Goal: Information Seeking & Learning: Learn about a topic

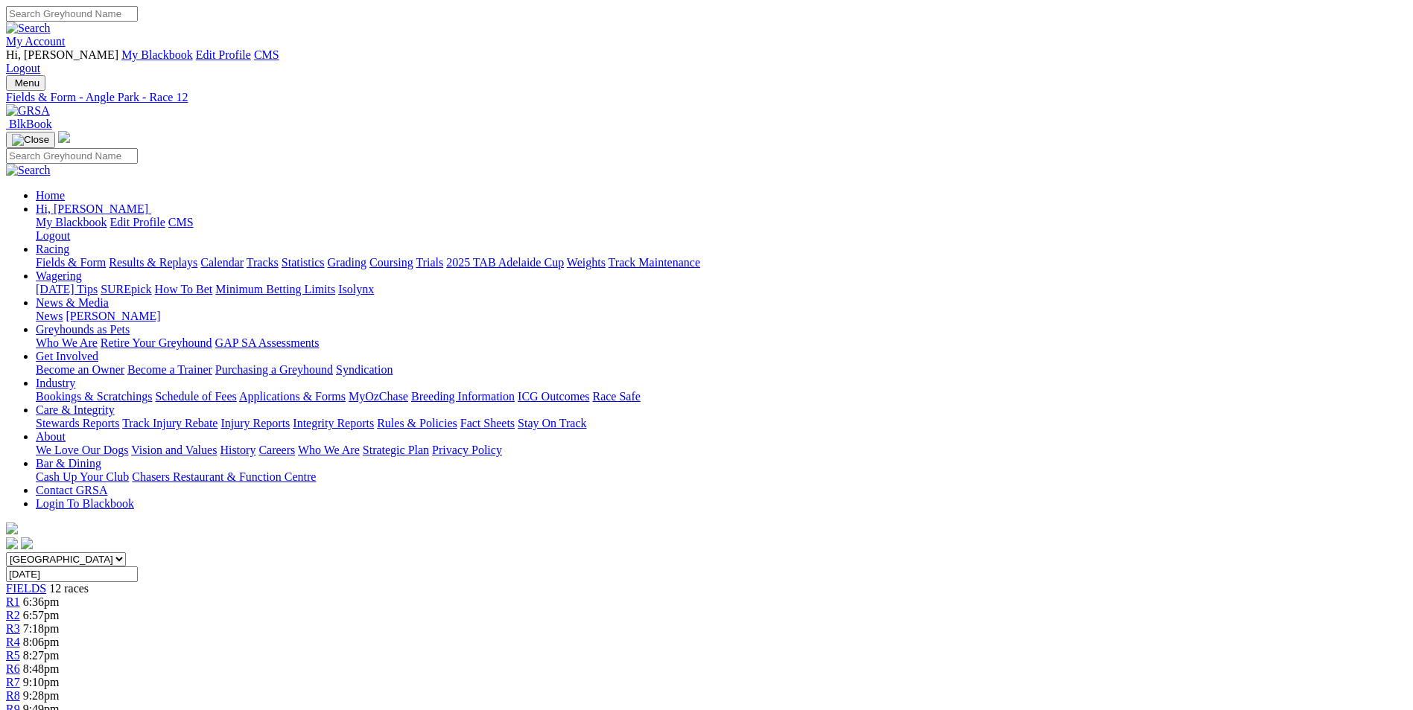
drag, startPoint x: 300, startPoint y: 38, endPoint x: 297, endPoint y: 50, distance: 12.3
click at [300, 75] on div "Menu Fields & Form - Angle Park - Race 12 BlkBook Home Hi, Martyn My Blackbook …" at bounding box center [706, 313] width 1401 height 477
click at [50, 104] on img at bounding box center [28, 110] width 44 height 13
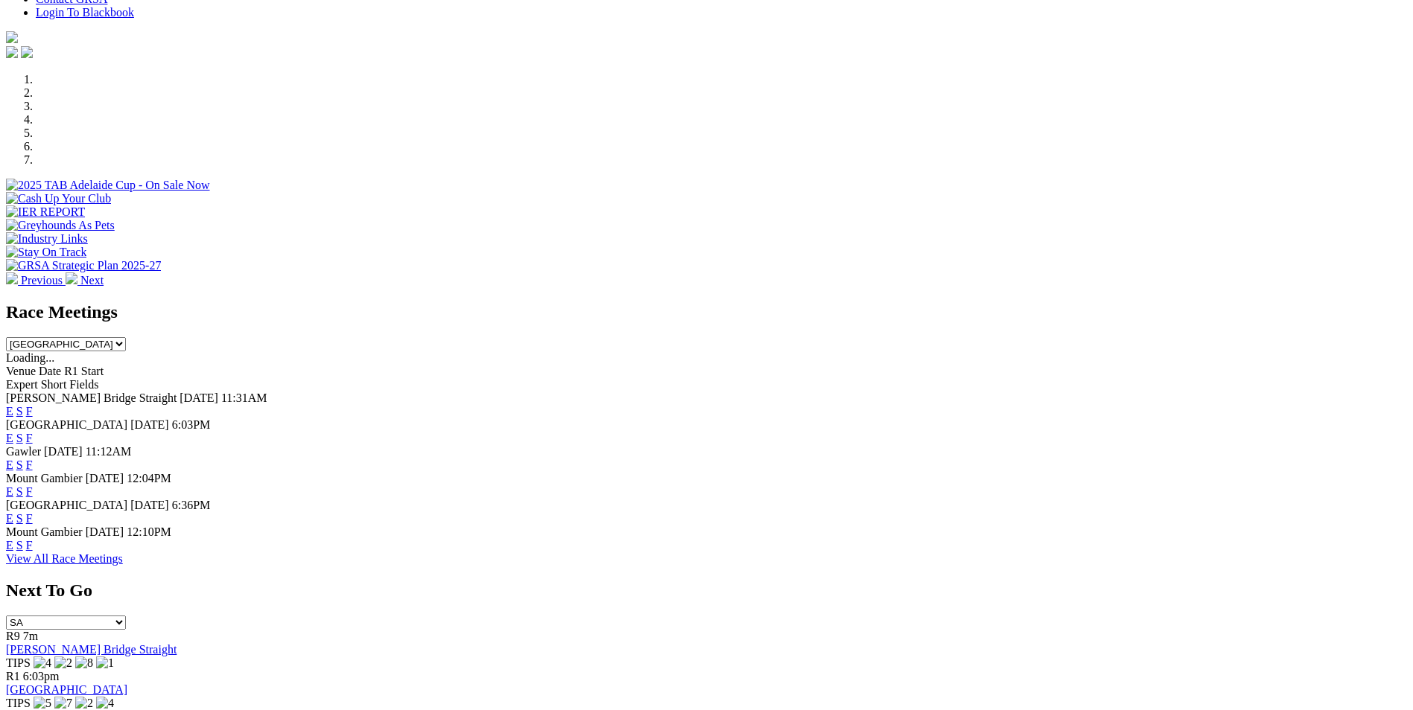
scroll to position [298, 0]
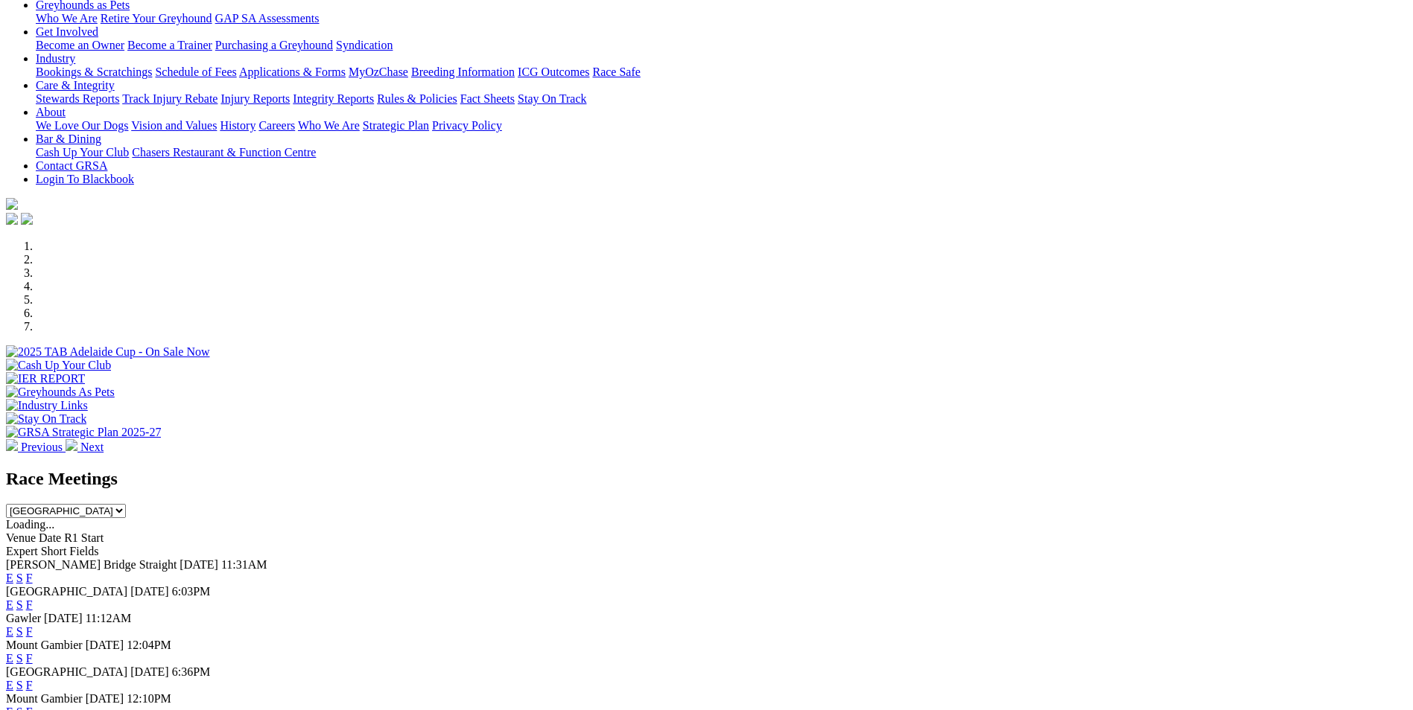
click at [143, 240] on div "Previous Next" at bounding box center [706, 347] width 1401 height 214
click at [13, 626] on link "E" at bounding box center [9, 632] width 7 height 13
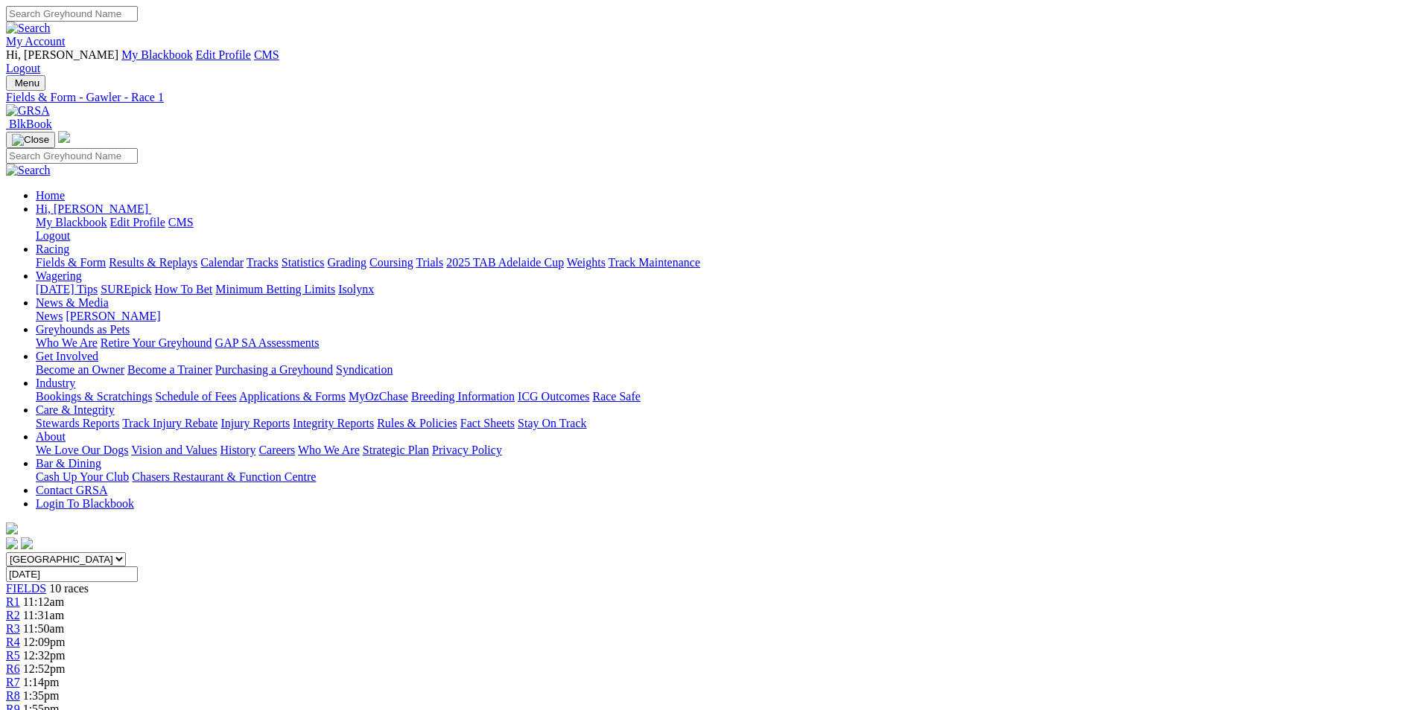
drag, startPoint x: 637, startPoint y: 579, endPoint x: 709, endPoint y: 631, distance: 89.1
copy p "IMAGINE THE FUN (6) Showed good speed from a wide draw when winning Sep 12. Lik…"
click at [20, 609] on span "R2" at bounding box center [13, 615] width 14 height 13
drag, startPoint x: 595, startPoint y: 581, endPoint x: 888, endPoint y: 638, distance: 299.0
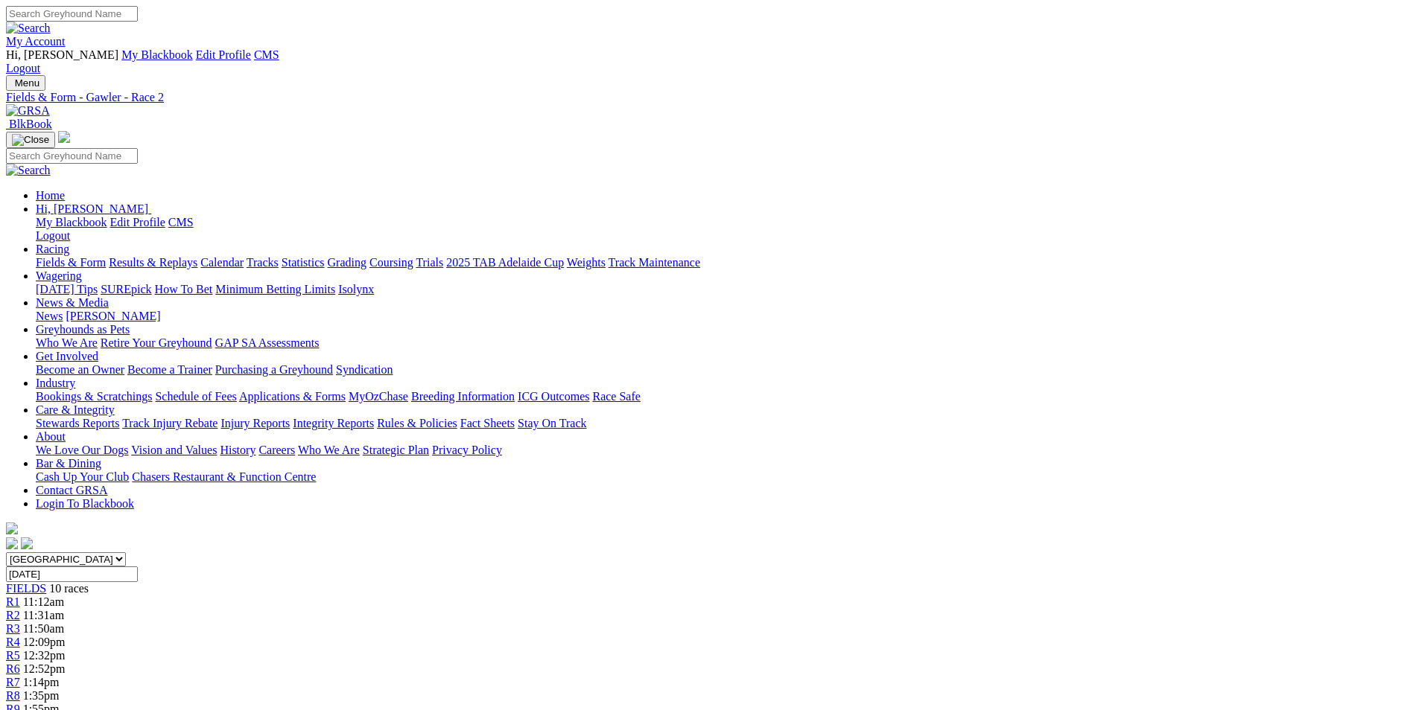
copy p "BELLA BAMBINA (1) Plenty to like about the win on debut when starting short Sep…"
click at [20, 623] on link "R3" at bounding box center [13, 629] width 14 height 13
drag, startPoint x: 580, startPoint y: 579, endPoint x: 850, endPoint y: 631, distance: 275.2
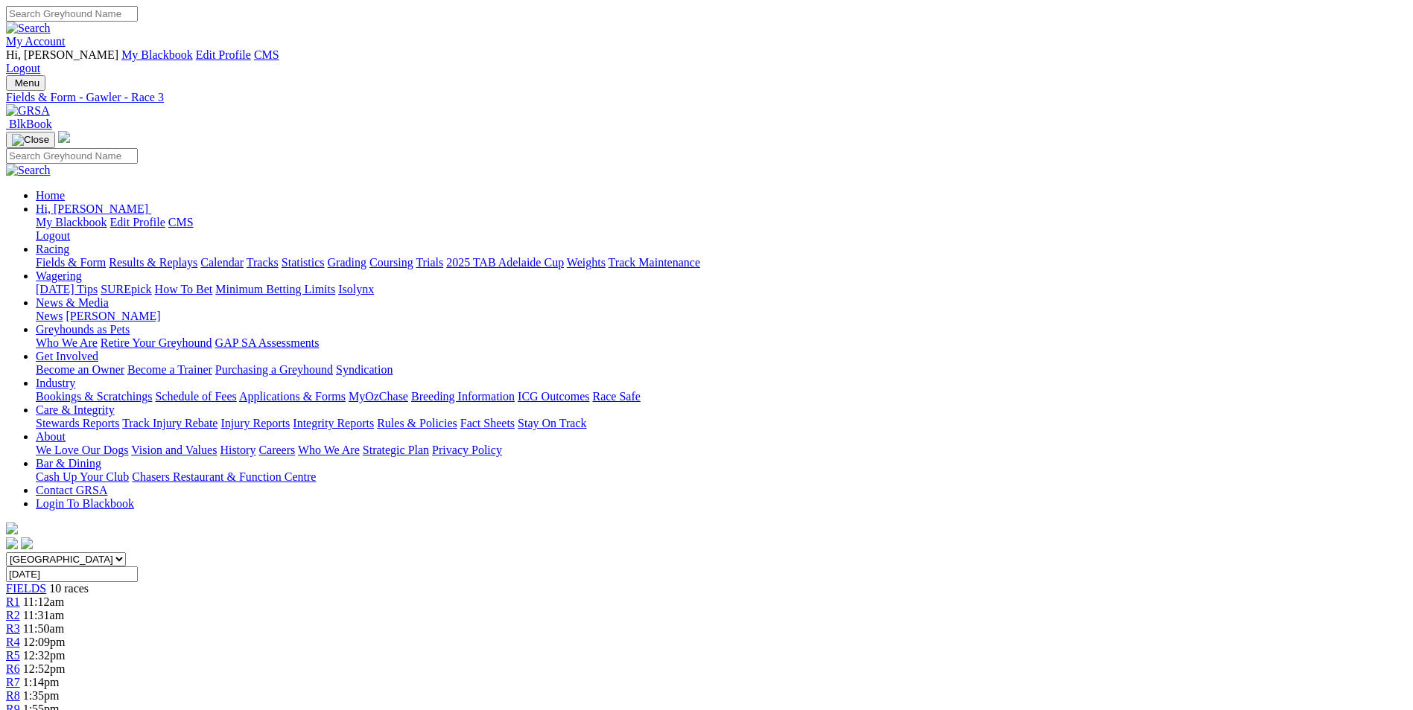
copy p "CARRY ON [PERSON_NAME] (6) 3rd from a wide draw when always on speed at [GEOGRA…"
click at [617, 636] on div "R4 12:09pm" at bounding box center [706, 642] width 1401 height 13
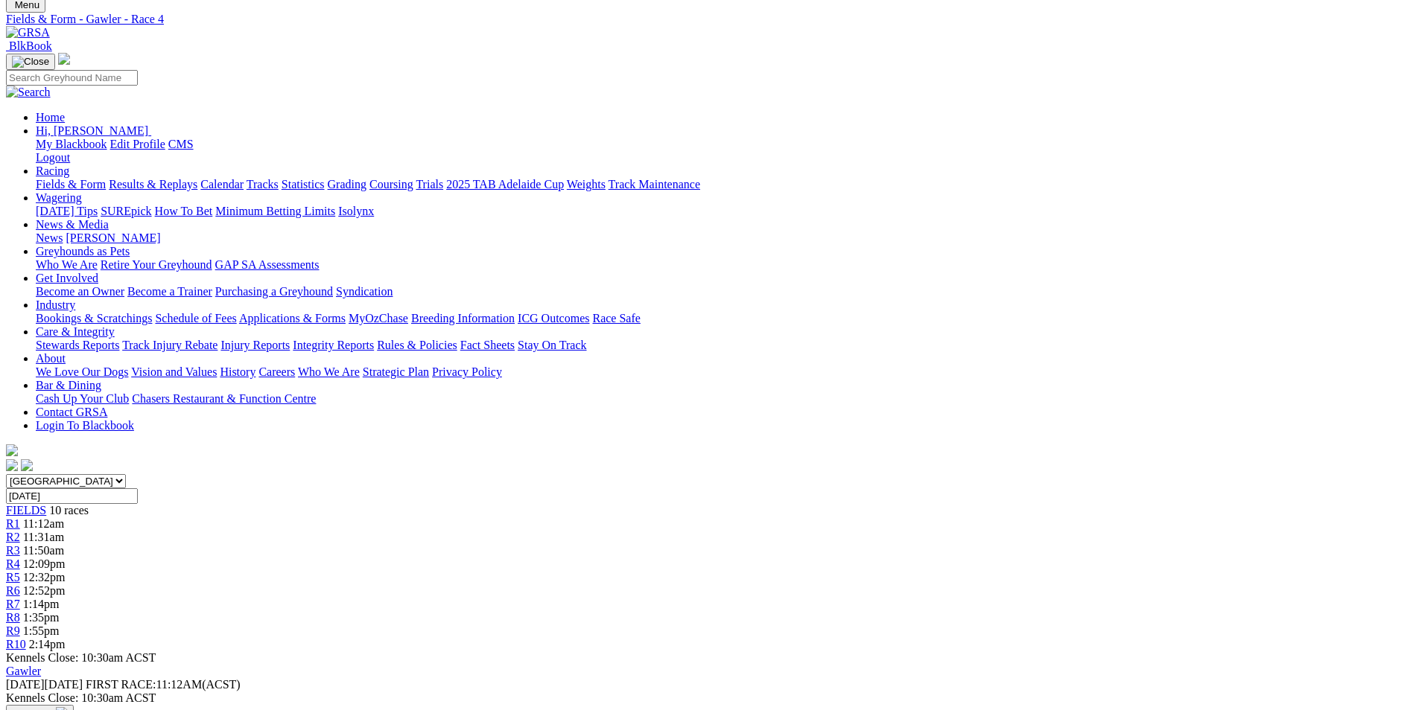
scroll to position [149, 0]
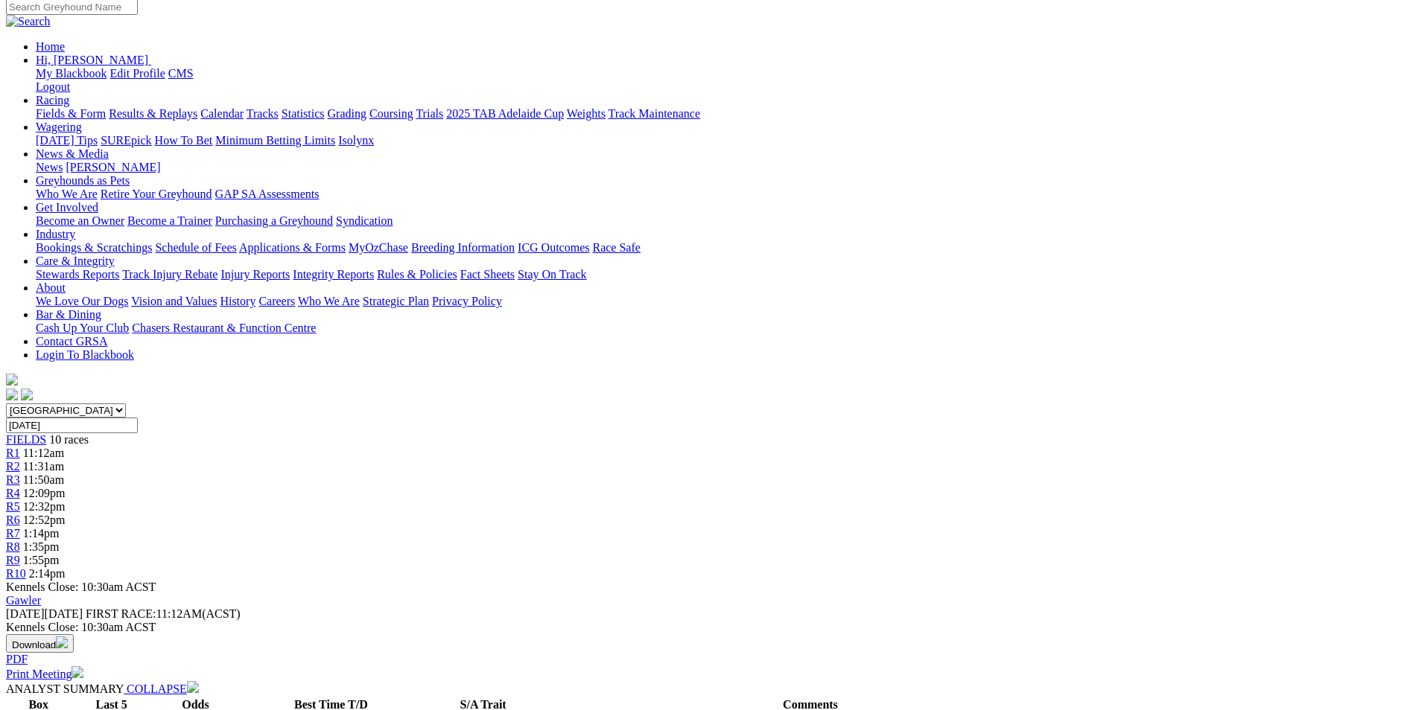
drag, startPoint x: 602, startPoint y: 511, endPoint x: 955, endPoint y: 560, distance: 355.7
copy p "LONG GULLY CAIT (2) Placed her last three and she has a good record from inside…"
click at [720, 500] on div "R5 12:32pm" at bounding box center [706, 506] width 1401 height 13
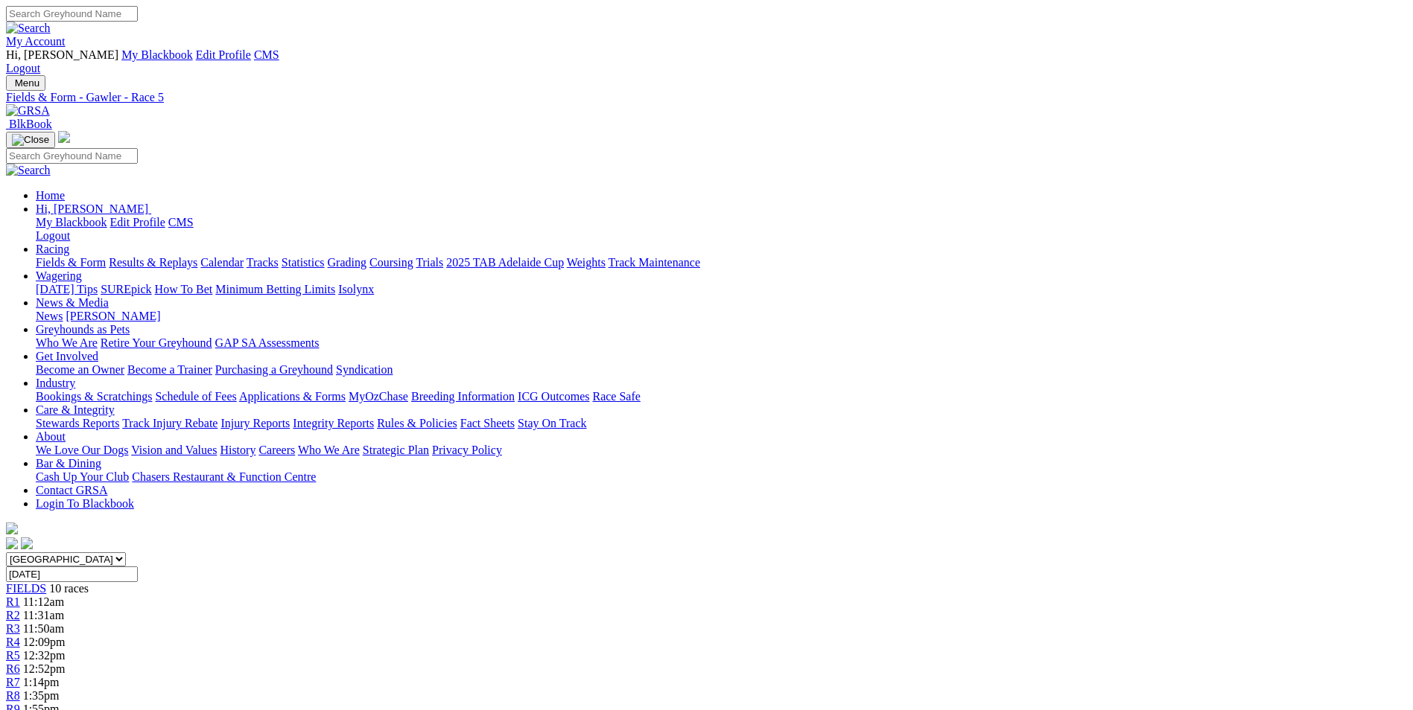
click at [805, 663] on div "R6 12:52pm" at bounding box center [706, 669] width 1401 height 13
click at [20, 649] on link "R5" at bounding box center [13, 655] width 14 height 13
click at [20, 649] on span "R5" at bounding box center [13, 655] width 14 height 13
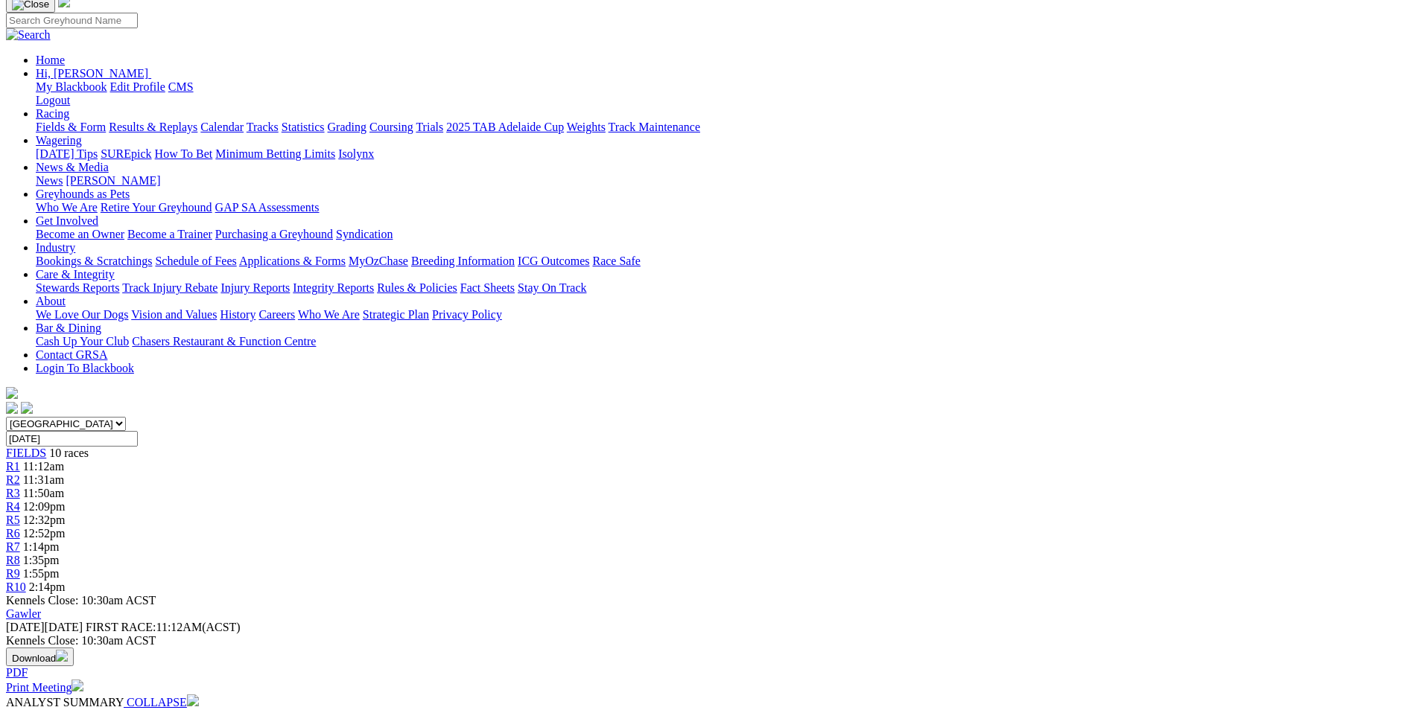
scroll to position [149, 0]
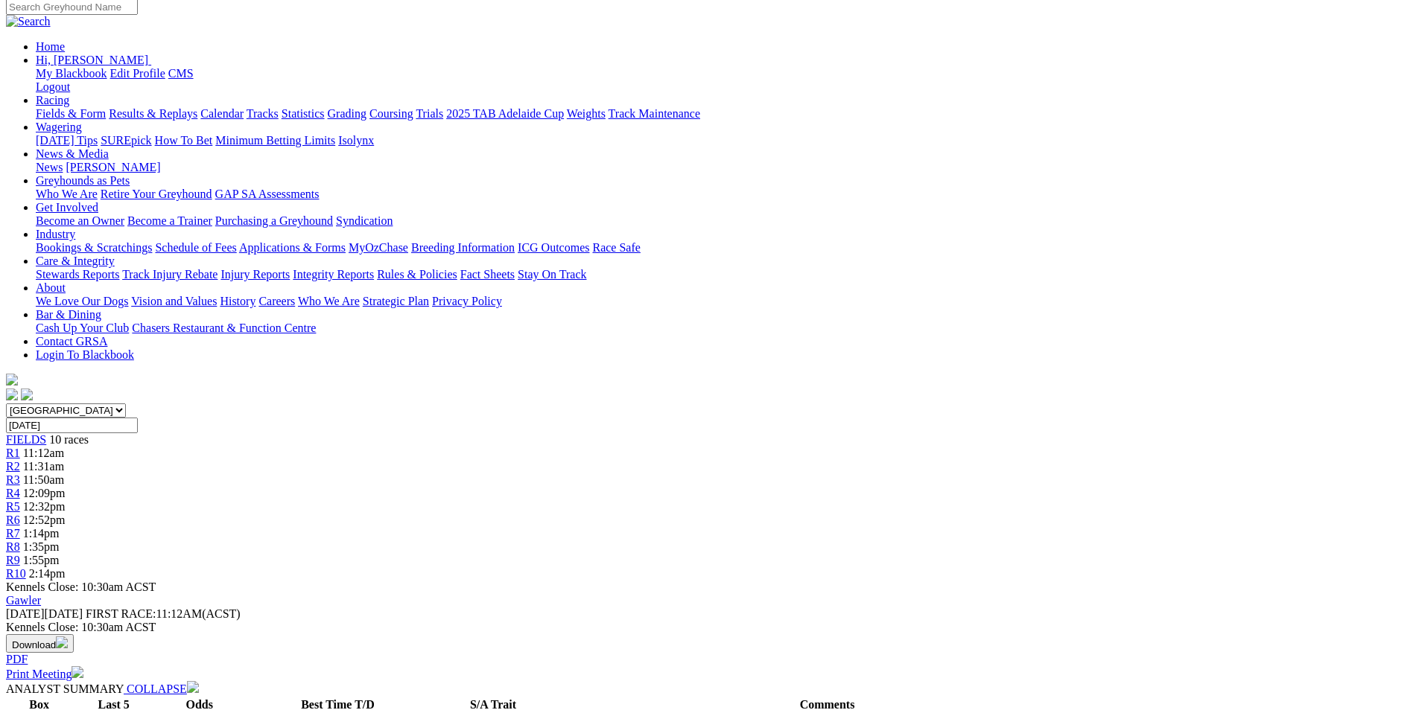
drag, startPoint x: 652, startPoint y: 512, endPoint x: 723, endPoint y: 568, distance: 90.6
drag, startPoint x: 723, startPoint y: 568, endPoint x: 693, endPoint y: 547, distance: 36.4
copy p "LOIS EINHORN (5) Impressive winning her last two starts here when showing plent…"
click at [20, 514] on link "R6" at bounding box center [13, 520] width 14 height 13
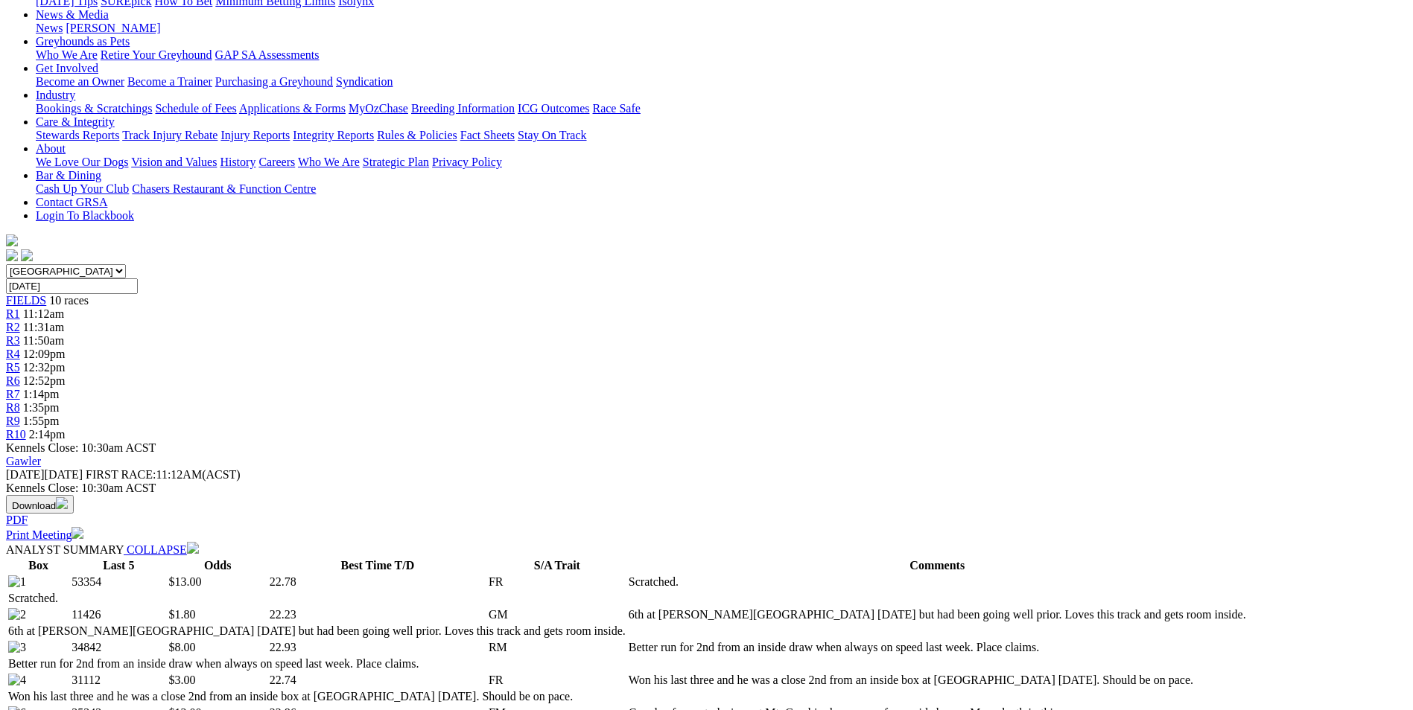
scroll to position [298, 0]
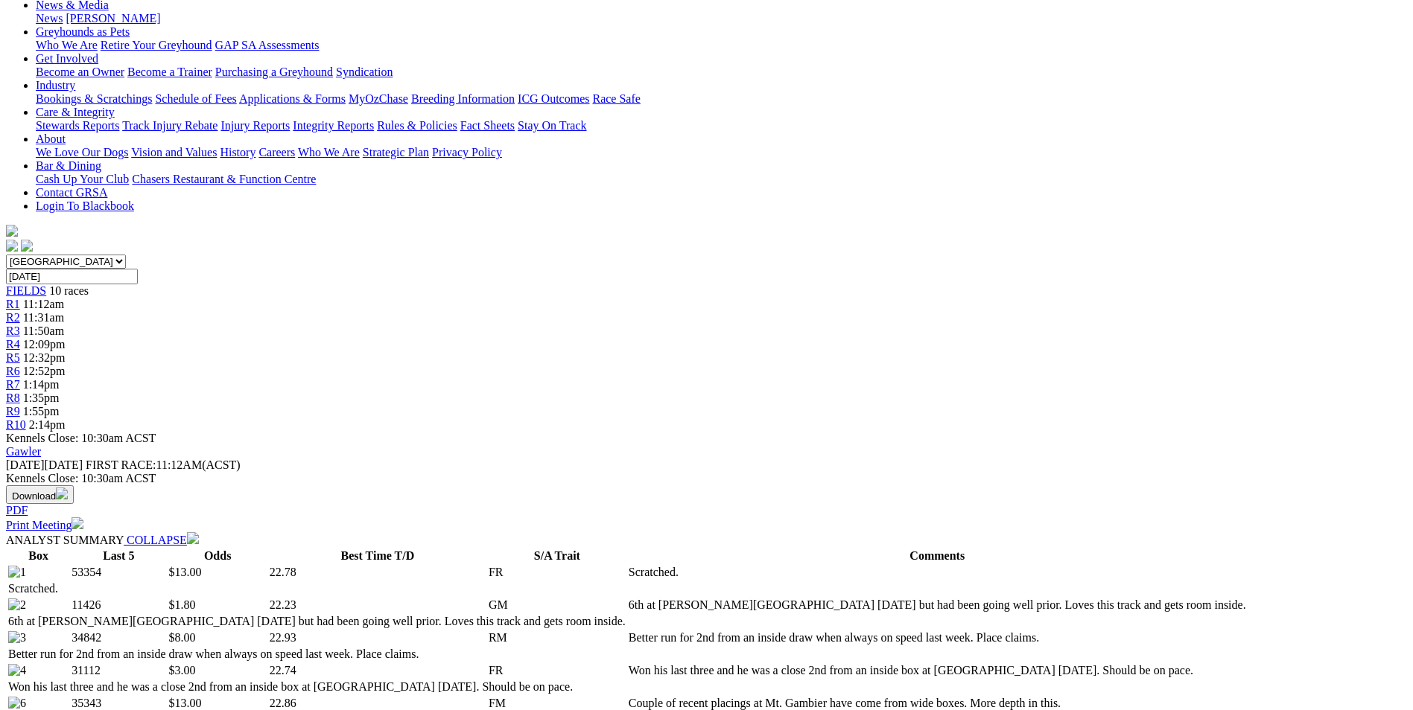
drag, startPoint x: 637, startPoint y: 339, endPoint x: 1004, endPoint y: 376, distance: 368.3
copy p "BOOTS (2) 6th at [PERSON_NAME][GEOGRAPHIC_DATA] [DATE] but had been going well …"
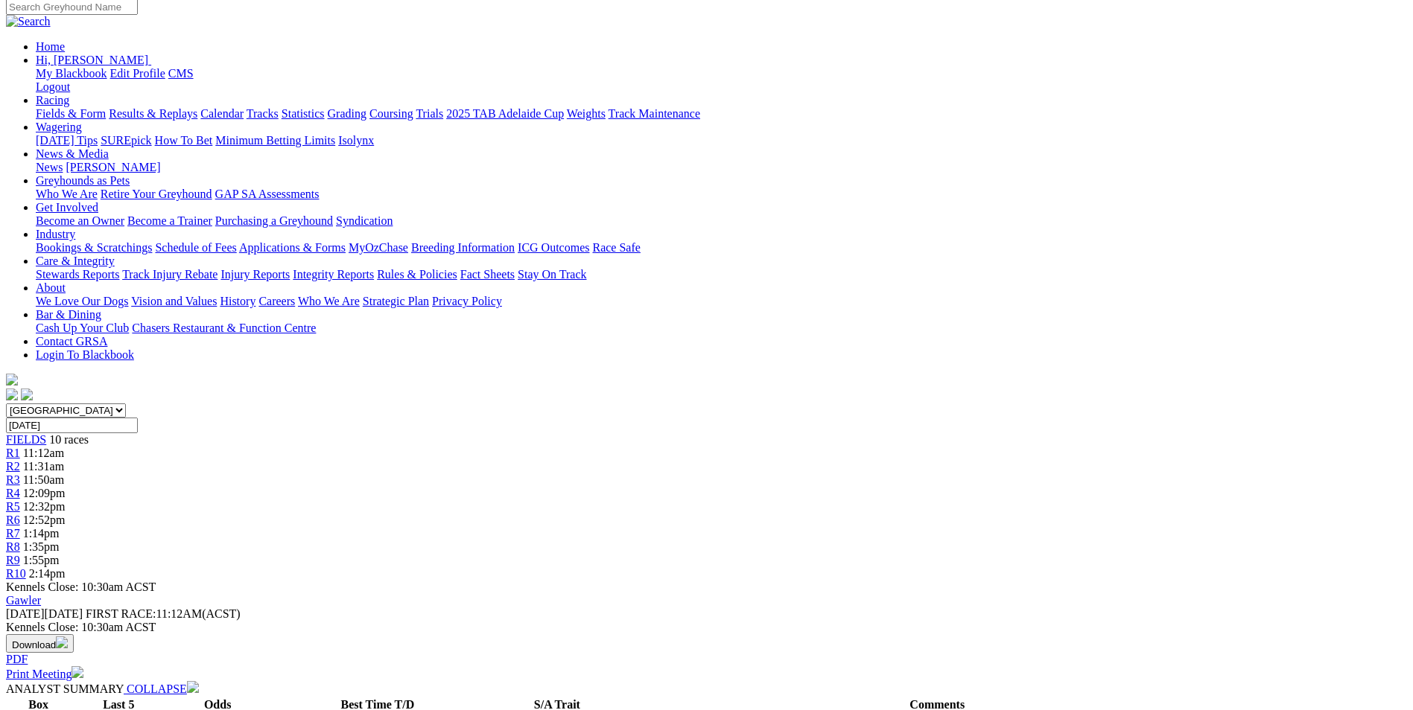
click at [60, 527] on span "1:14pm" at bounding box center [41, 533] width 36 height 13
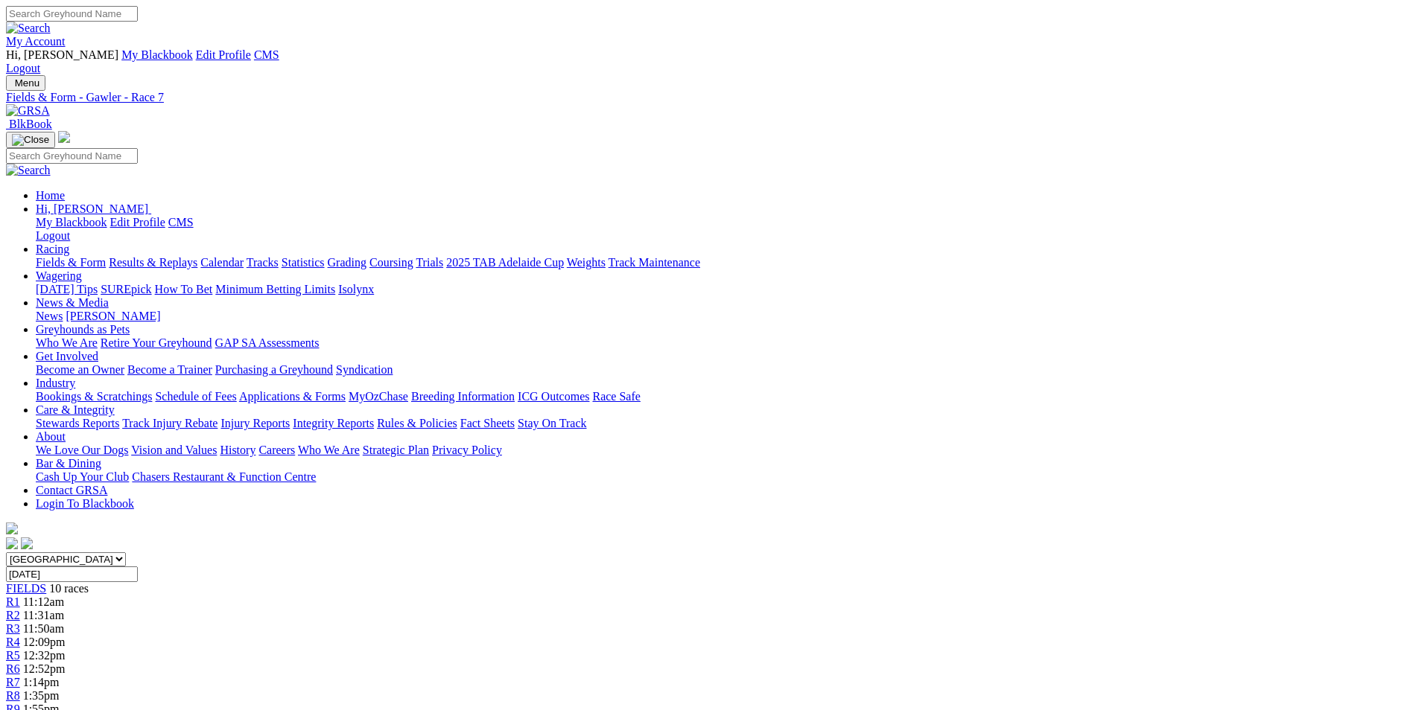
drag, startPoint x: 607, startPoint y: 631, endPoint x: 1001, endPoint y: 688, distance: 398.0
copy p "NATURALISM (1) Both recent wins here have come from middle draws. Bumped into S…"
click at [20, 690] on link "R8" at bounding box center [13, 696] width 14 height 13
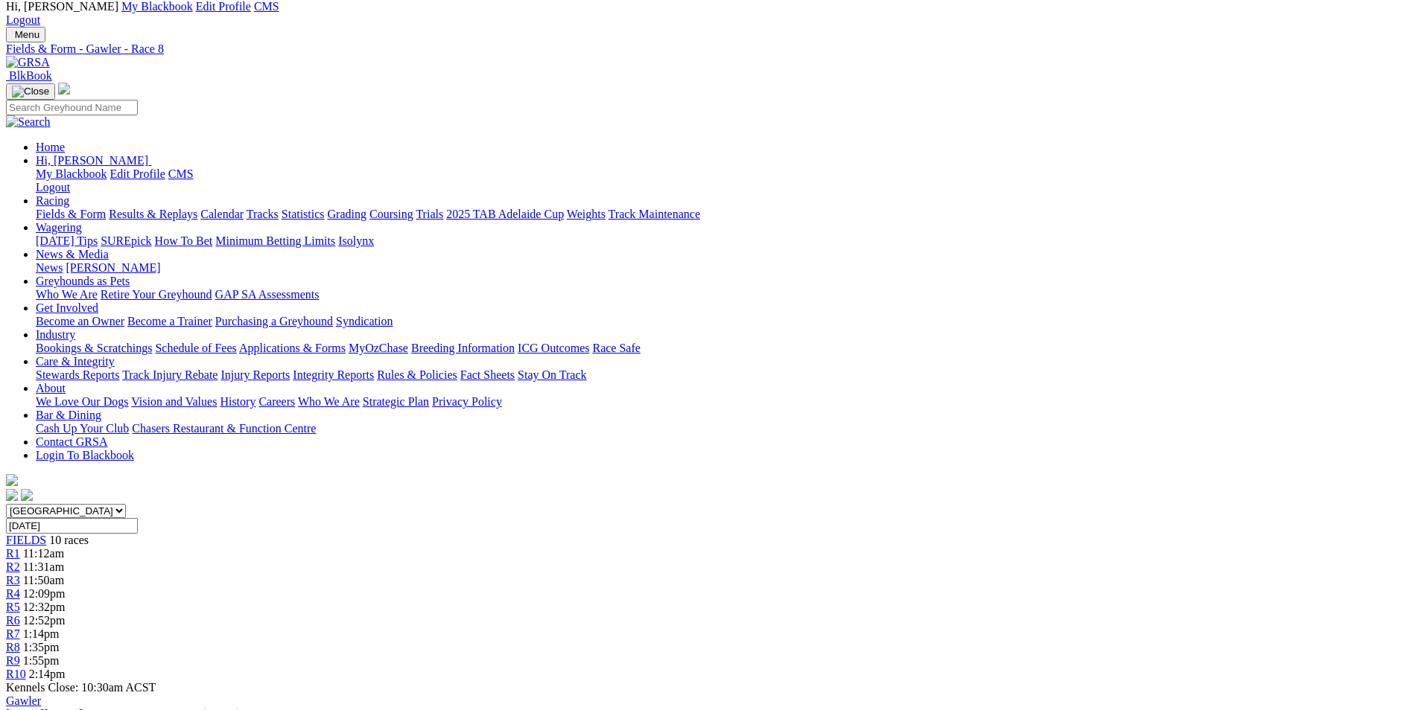
scroll to position [74, 0]
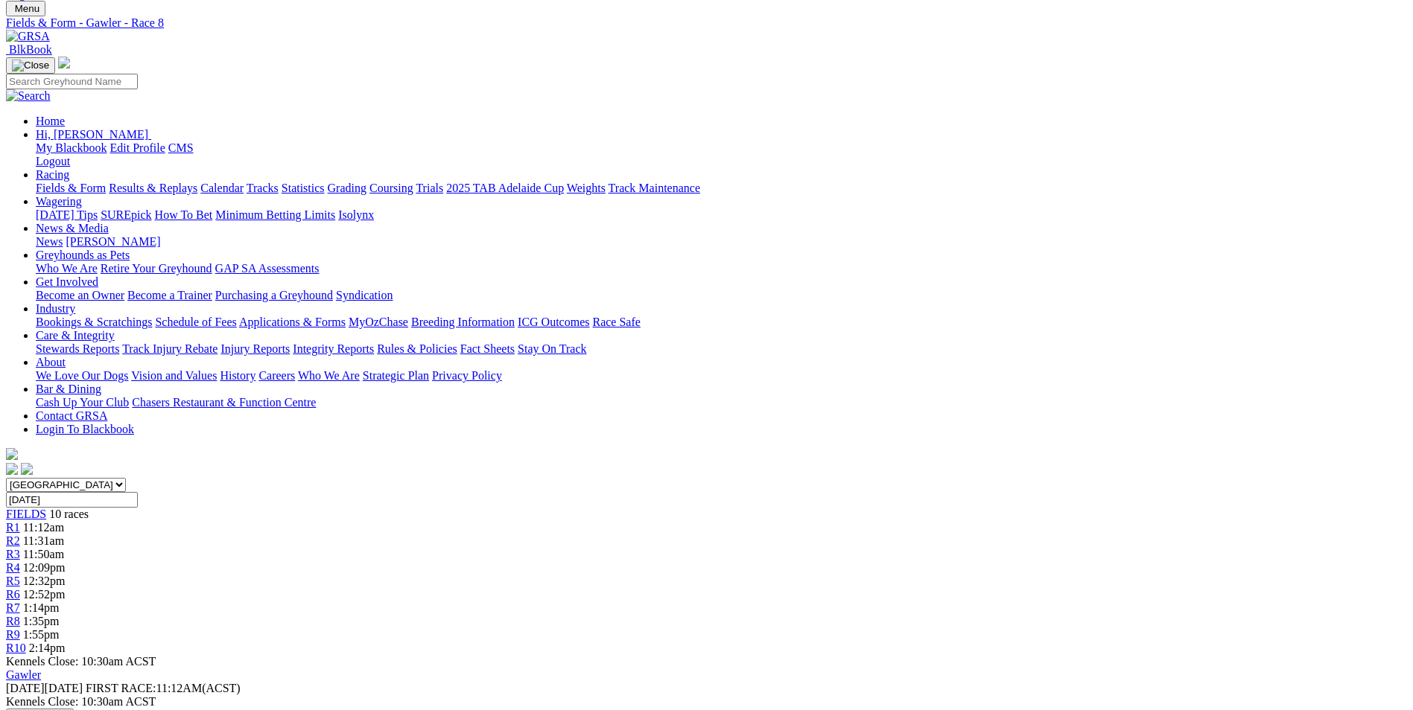
drag, startPoint x: 637, startPoint y: 535, endPoint x: 699, endPoint y: 587, distance: 80.3
copy p "FEAR THE DRAGON (5) Won from the middle in good time at [GEOGRAPHIC_DATA] [DATE…"
click at [20, 629] on link "R9" at bounding box center [13, 635] width 14 height 13
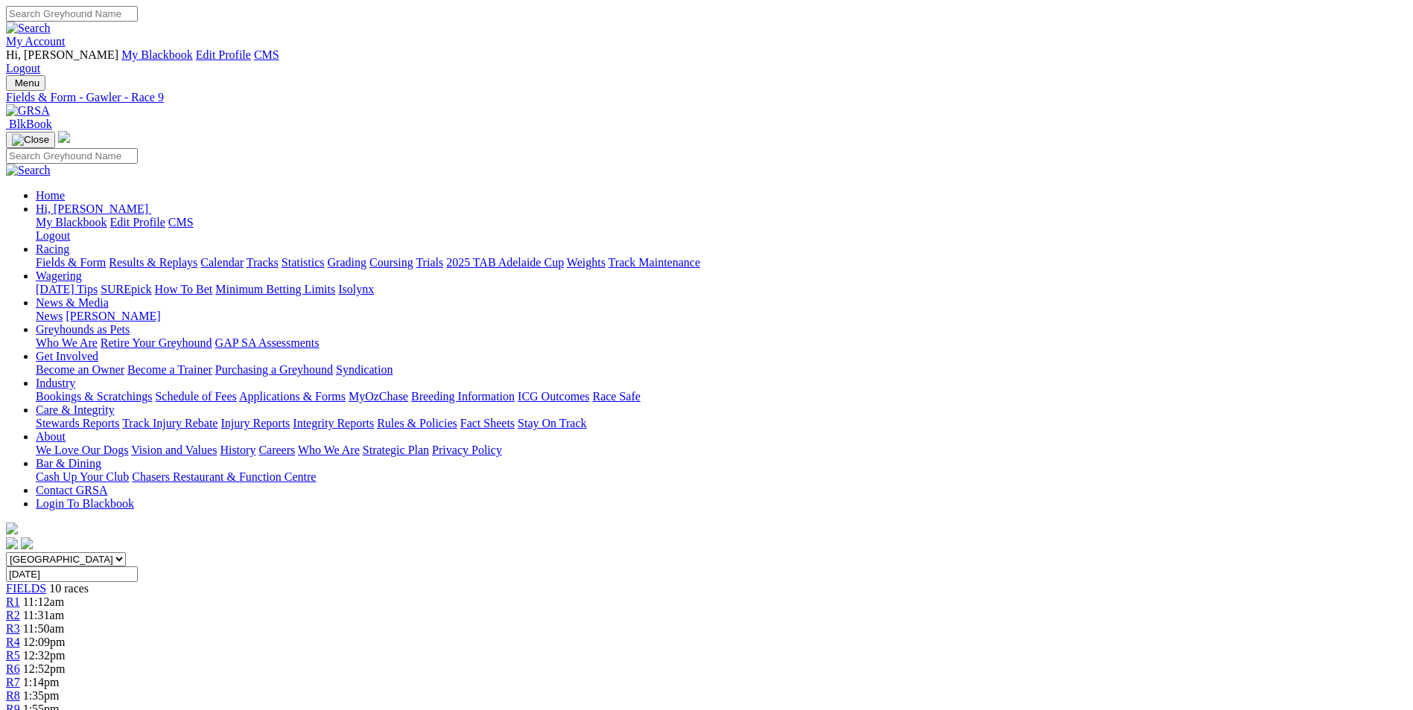
drag, startPoint x: 547, startPoint y: 608, endPoint x: 614, endPoint y: 652, distance: 80.4
copy p "OH [PERSON_NAME] (1) Placed from the middle last week and wasn't beaten far. Go…"
click at [66, 710] on span "2:14pm" at bounding box center [47, 722] width 36 height 13
drag, startPoint x: 579, startPoint y: 579, endPoint x: 826, endPoint y: 630, distance: 252.4
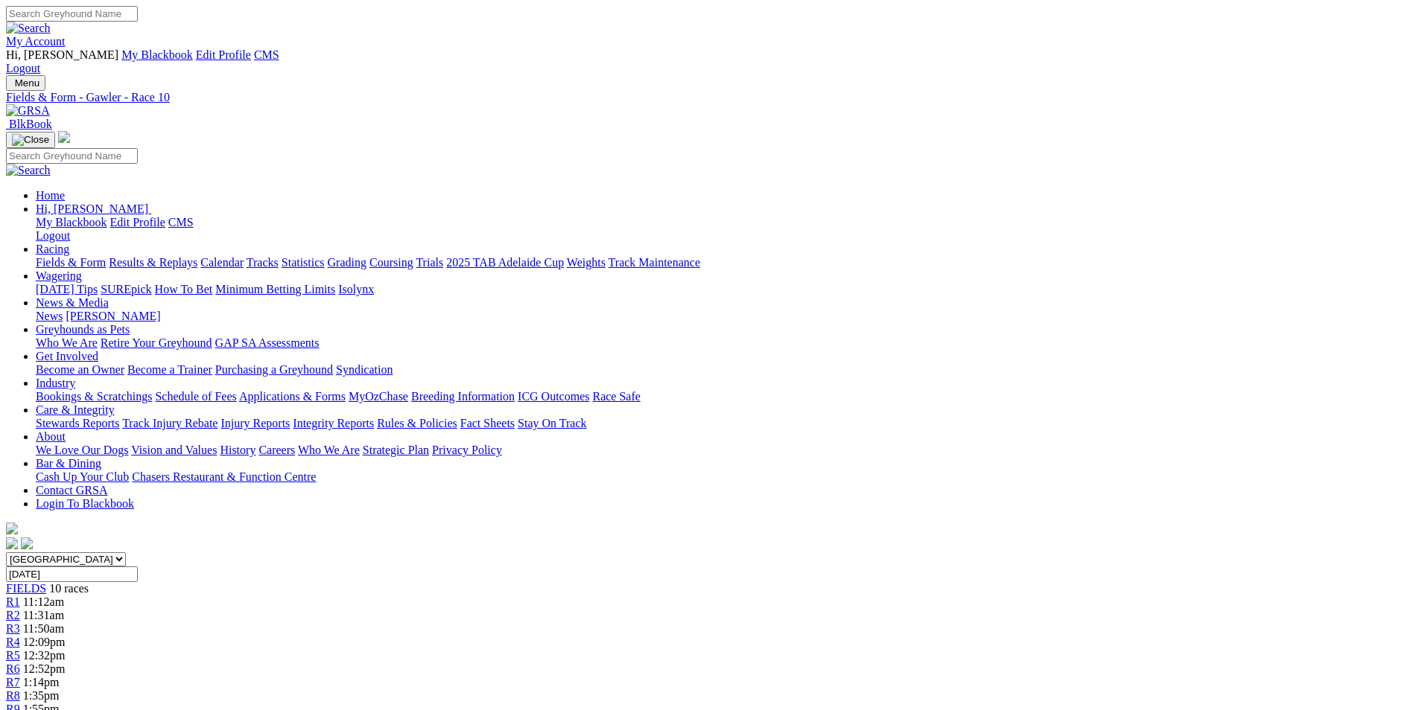
copy p "[PERSON_NAME] (1) Ran quick time on the straight last week and has a good recor…"
